Goal: Book appointment/travel/reservation

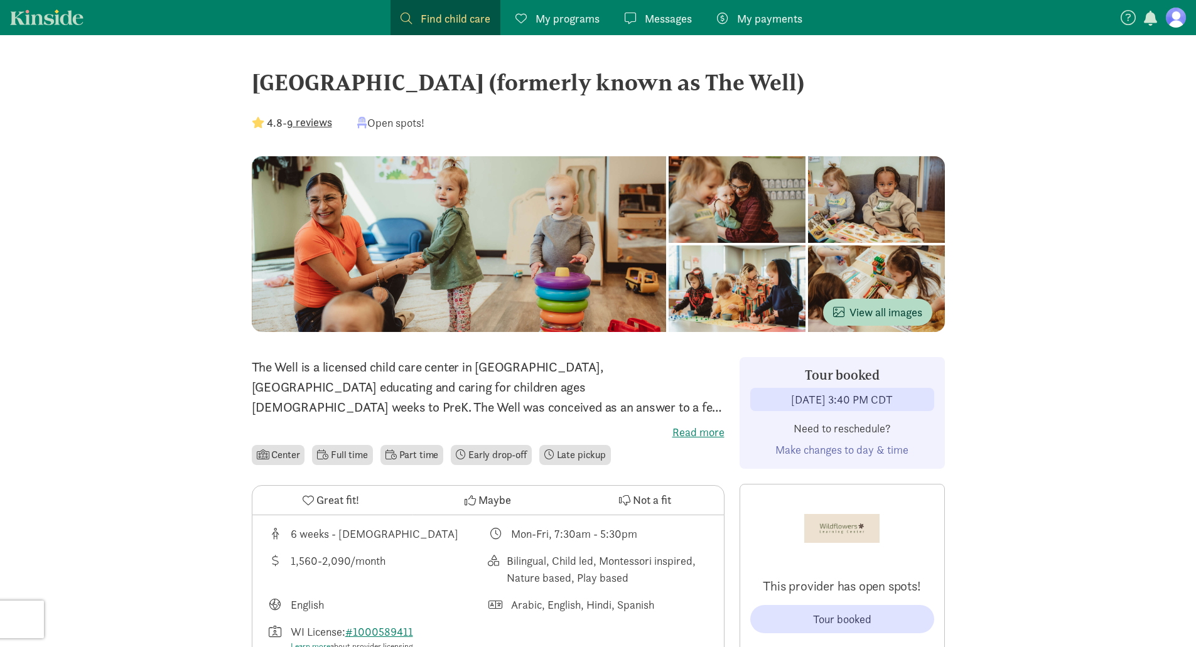
click at [853, 453] on span "Make changes to day & time" at bounding box center [841, 450] width 133 height 14
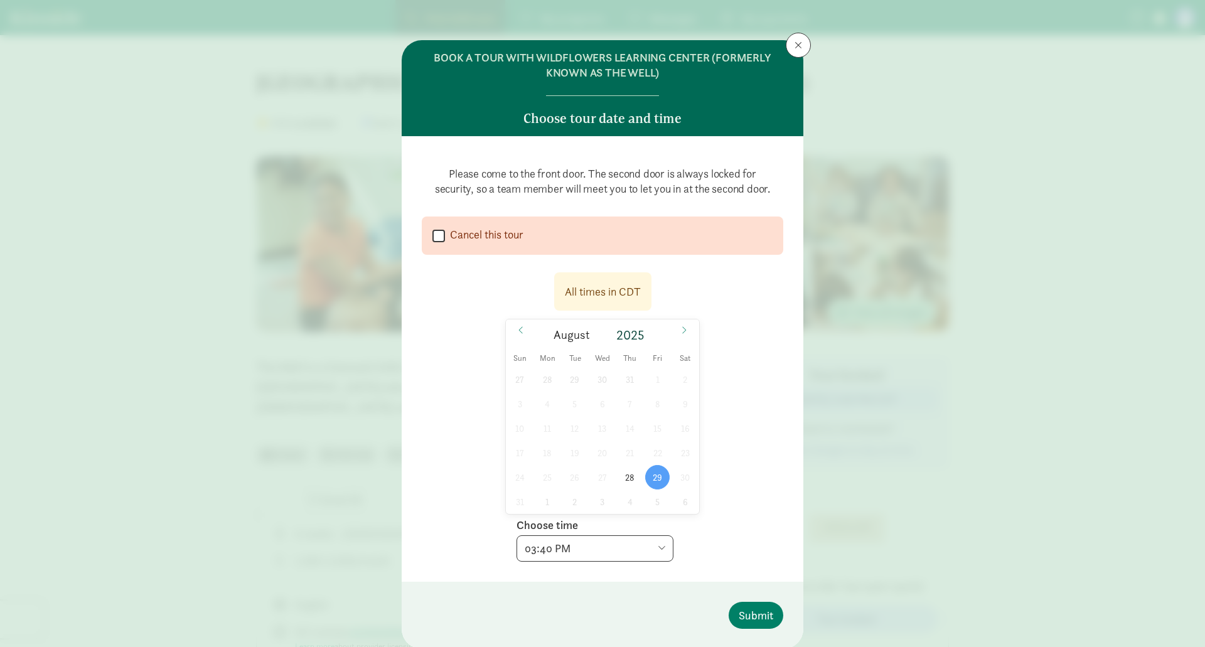
click at [609, 549] on select "Choose time 09:00 AM 09:20 AM 09:40 AM 10:00 AM 10:20 AM 10:40 AM 03:40 PM 02:0…" at bounding box center [595, 549] width 157 height 26
click at [251, 475] on div "BOOK A TOUR WITH WILDFLOWERS LEARNING CENTER (FORMERLY KNOWN AS THE WELL) Choos…" at bounding box center [602, 323] width 1205 height 647
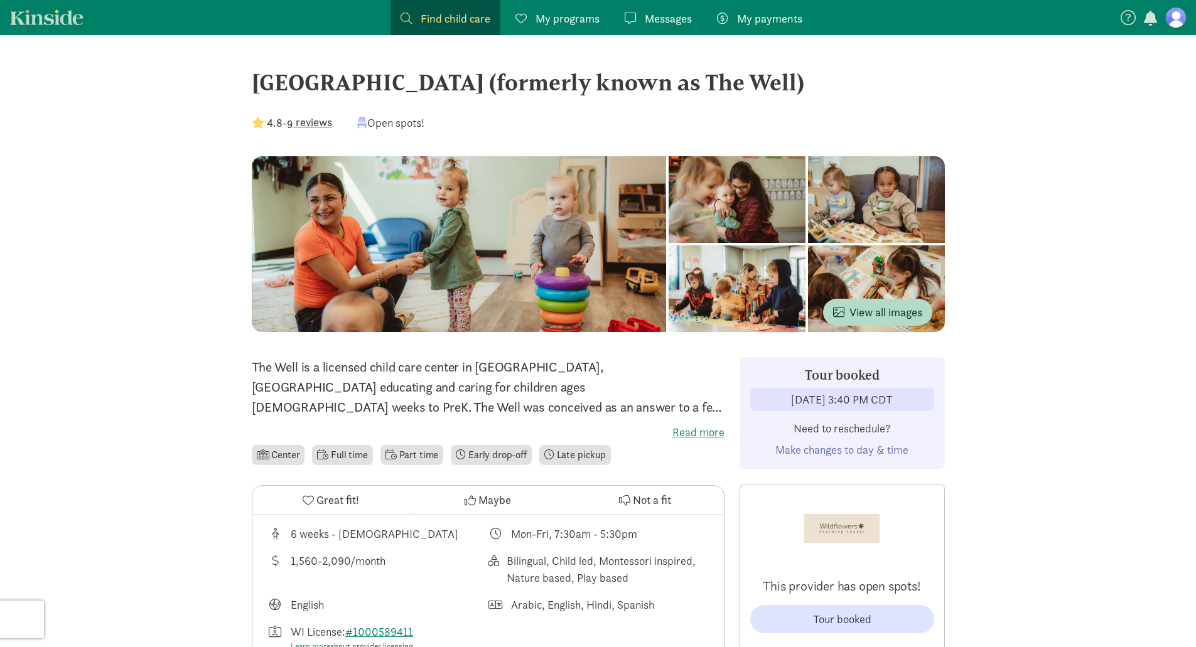
click at [812, 452] on span "Make changes to day & time" at bounding box center [841, 450] width 133 height 14
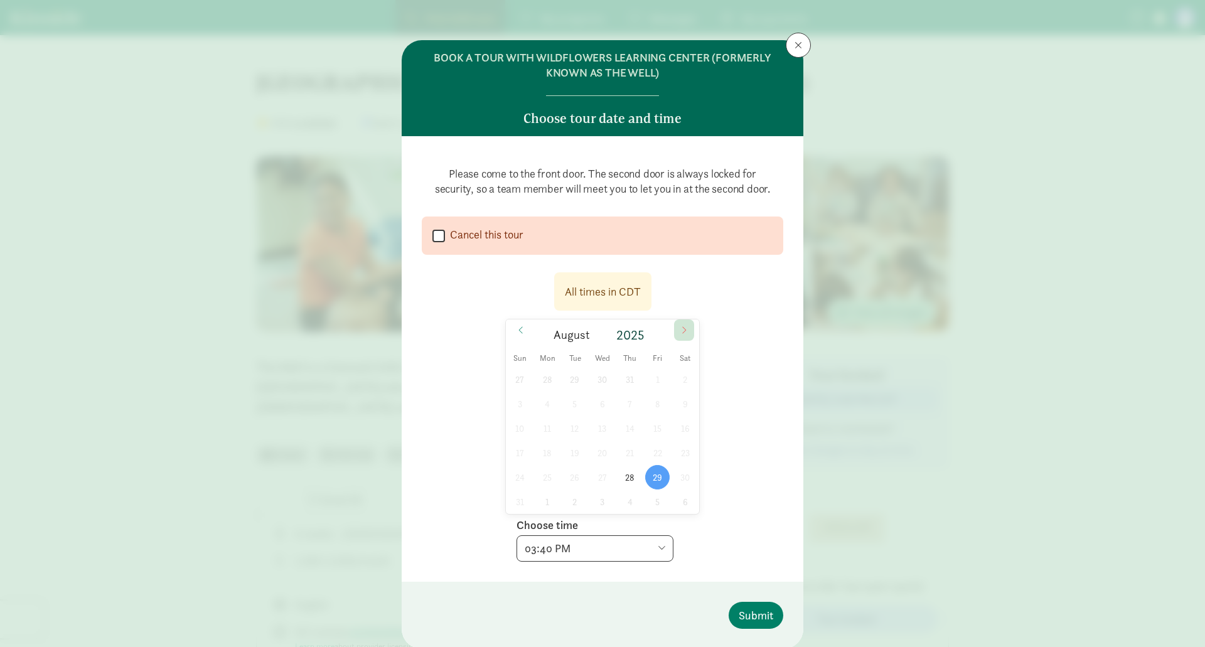
click at [685, 331] on span at bounding box center [684, 330] width 20 height 21
click at [651, 380] on span "5" at bounding box center [657, 379] width 24 height 24
click at [588, 557] on select "Choose time 09:00 AM 09:20 AM 09:40 AM 10:00 AM 10:20 AM 10:40 AM 02:00 PM 02:2…" at bounding box center [595, 549] width 157 height 26
select select "[DATE]T15:40:00.000-05:00"
click at [517, 536] on select "Choose time 09:00 AM 09:20 AM 09:40 AM 10:00 AM 10:20 AM 10:40 AM 02:00 PM 02:2…" at bounding box center [595, 549] width 157 height 26
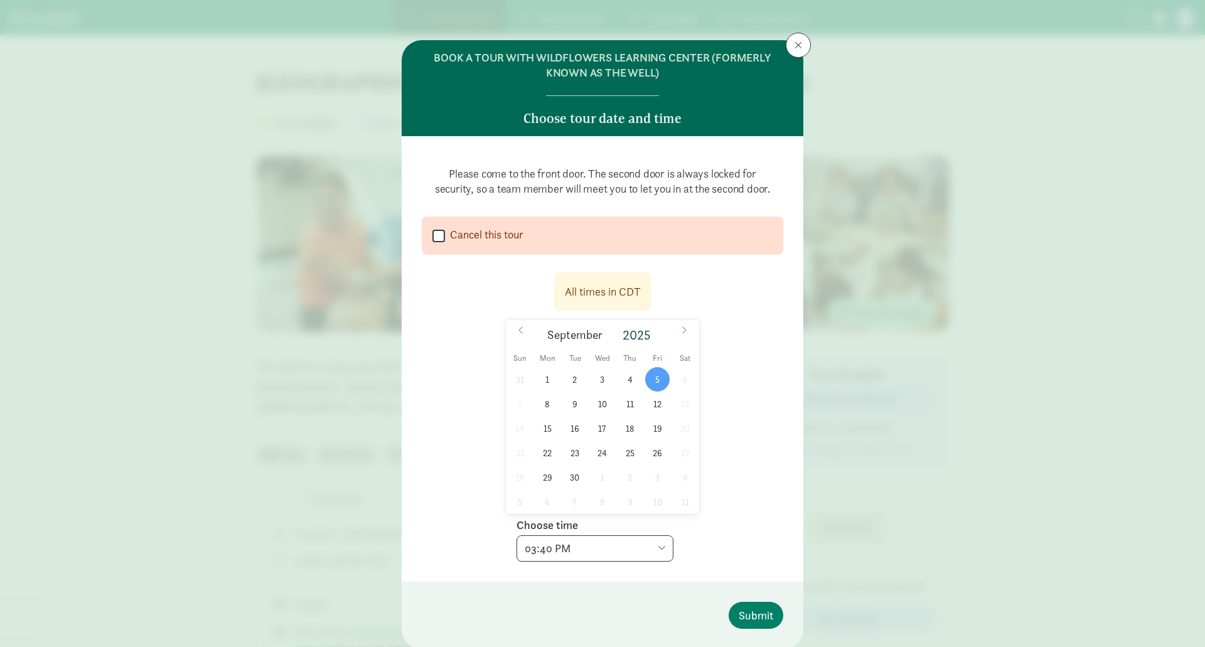
click at [623, 551] on select "Choose time 09:00 AM 09:20 AM 09:40 AM 10:00 AM 10:20 AM 10:40 AM 02:00 PM 02:2…" at bounding box center [595, 549] width 157 height 26
click at [752, 498] on div "All times in CDT [DATE] [DATE] Sun Mon Tue Wed Thu Fri Sat 31 1 2 3 4 5 6 7 8 9…" at bounding box center [603, 413] width 362 height 297
click at [794, 50] on button at bounding box center [798, 45] width 25 height 25
